Goal: Task Accomplishment & Management: Manage account settings

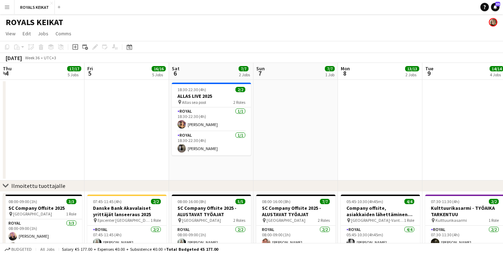
scroll to position [0, 271]
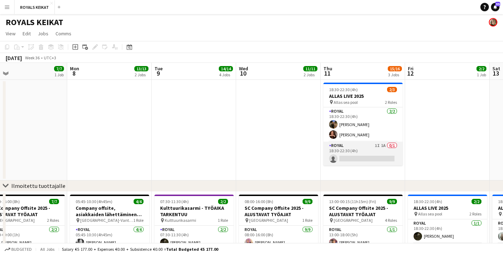
click at [357, 154] on app-card-role "Royal 1I 1A 0/1 18:30-22:30 (4h) single-neutral-actions" at bounding box center [363, 154] width 79 height 24
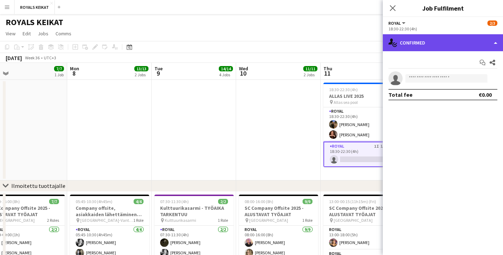
click at [409, 43] on div "single-neutral-actions-check-2 Confirmed" at bounding box center [443, 42] width 120 height 17
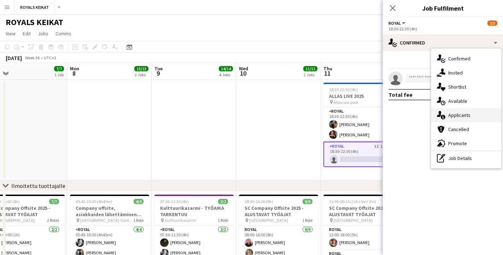
click at [460, 115] on div "single-neutral-actions-information Applicants" at bounding box center [467, 115] width 70 height 14
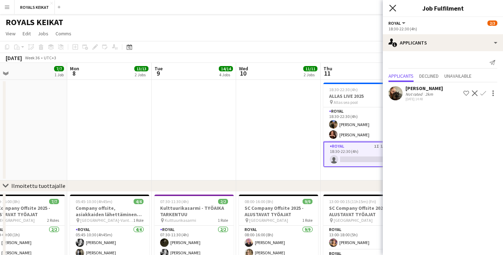
click at [392, 7] on icon at bounding box center [393, 8] width 7 height 7
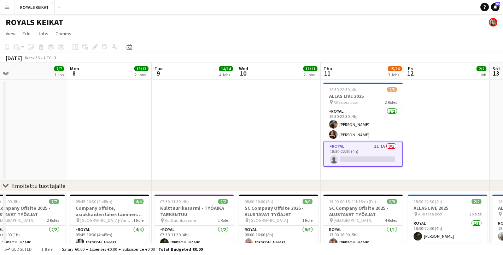
click at [366, 154] on app-card-role "Royal 1I 1A 0/1 18:30-22:30 (4h) single-neutral-actions" at bounding box center [363, 154] width 79 height 25
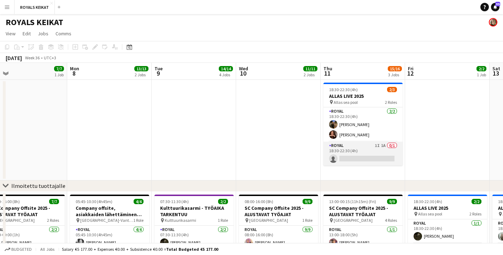
click at [366, 154] on app-card-role "Royal 1I 1A 0/1 18:30-22:30 (4h) single-neutral-actions" at bounding box center [363, 154] width 79 height 24
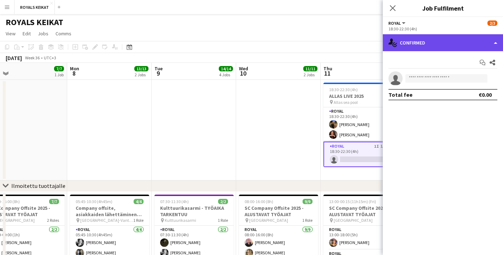
click at [494, 40] on div "single-neutral-actions-check-2 Confirmed" at bounding box center [443, 42] width 120 height 17
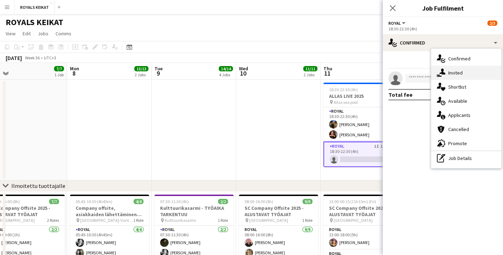
click at [476, 70] on div "single-neutral-actions-share-1 Invited" at bounding box center [467, 73] width 70 height 14
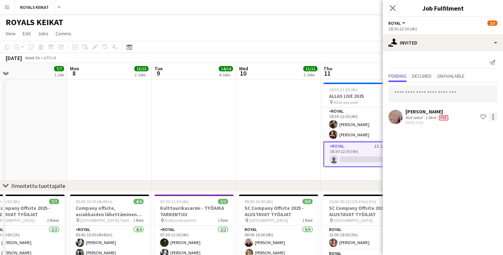
click at [495, 114] on div at bounding box center [493, 117] width 8 height 8
click at [460, 179] on span "Cancel invitation" at bounding box center [470, 181] width 41 height 6
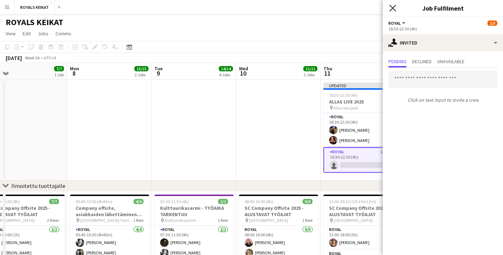
click at [392, 7] on icon at bounding box center [393, 8] width 7 height 7
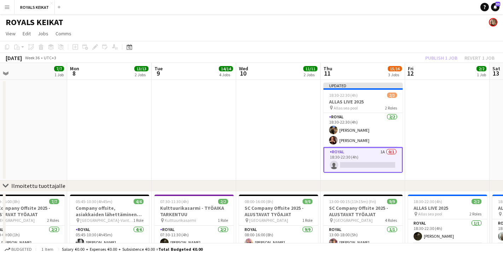
click at [435, 57] on div "Publish 1 job Revert 1 job" at bounding box center [460, 57] width 86 height 9
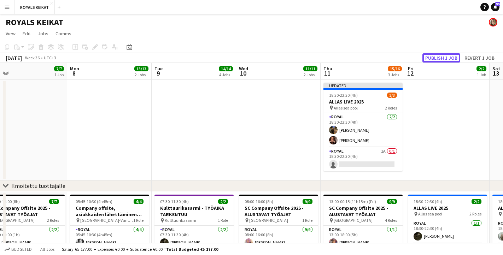
click at [435, 57] on button "Publish 1 job" at bounding box center [442, 57] width 38 height 9
